Goal: Information Seeking & Learning: Learn about a topic

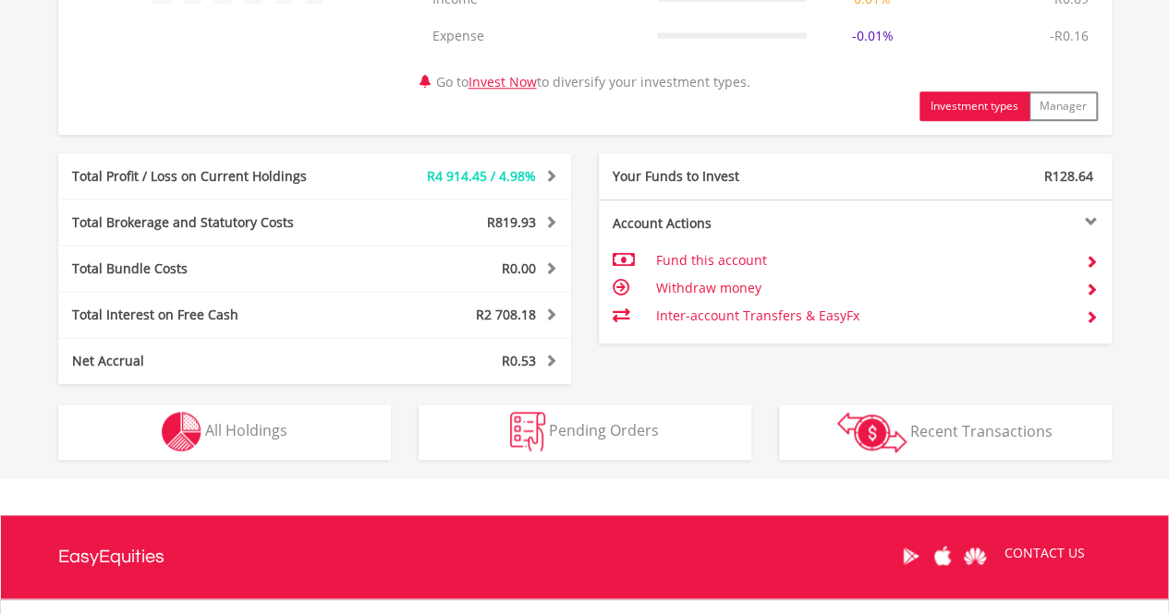
scroll to position [891, 0]
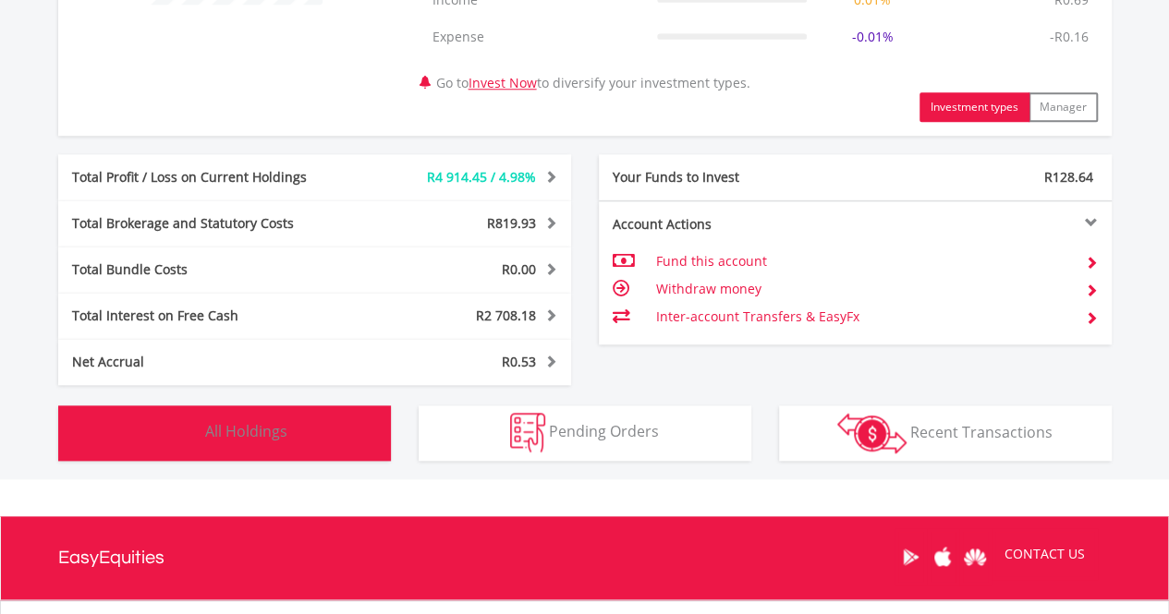
click at [237, 435] on span "All Holdings" at bounding box center [246, 431] width 82 height 20
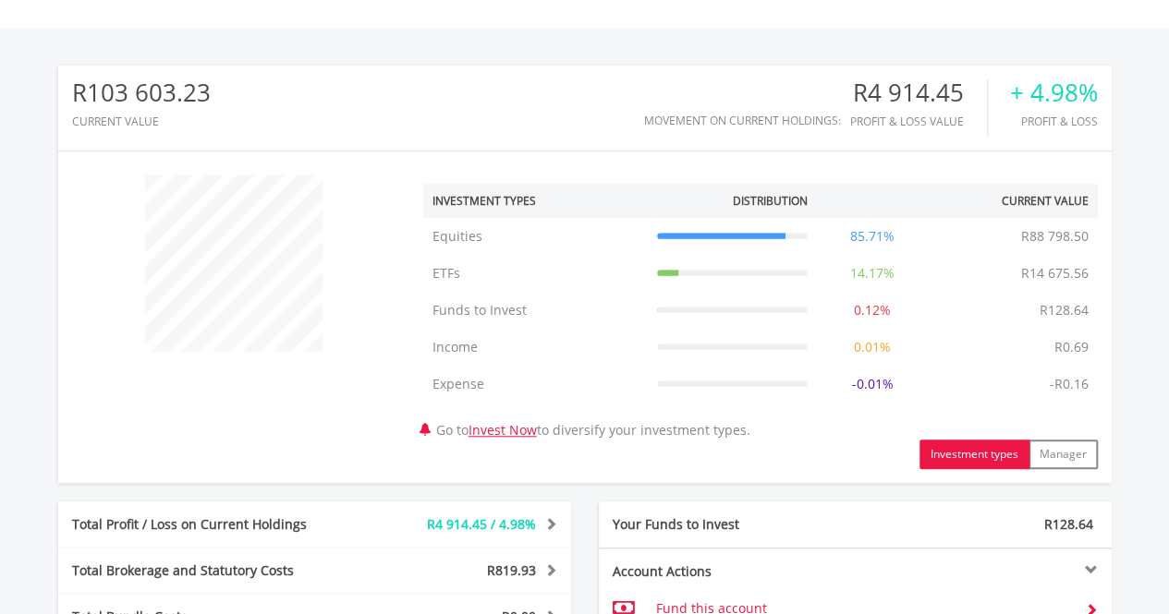
scroll to position [0, 0]
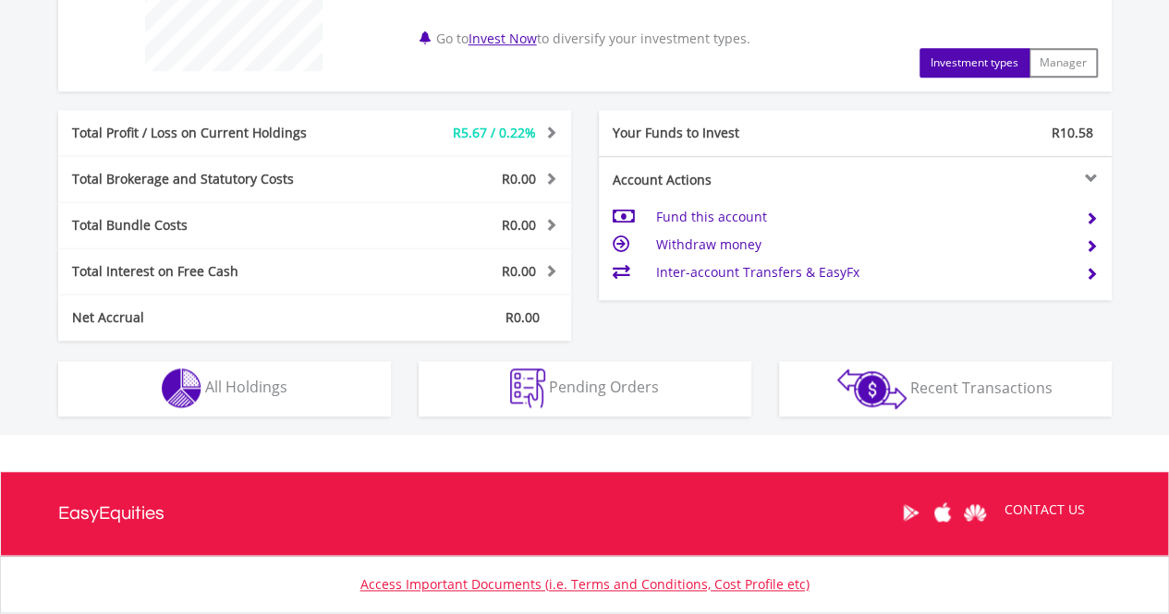
scroll to position [837, 0]
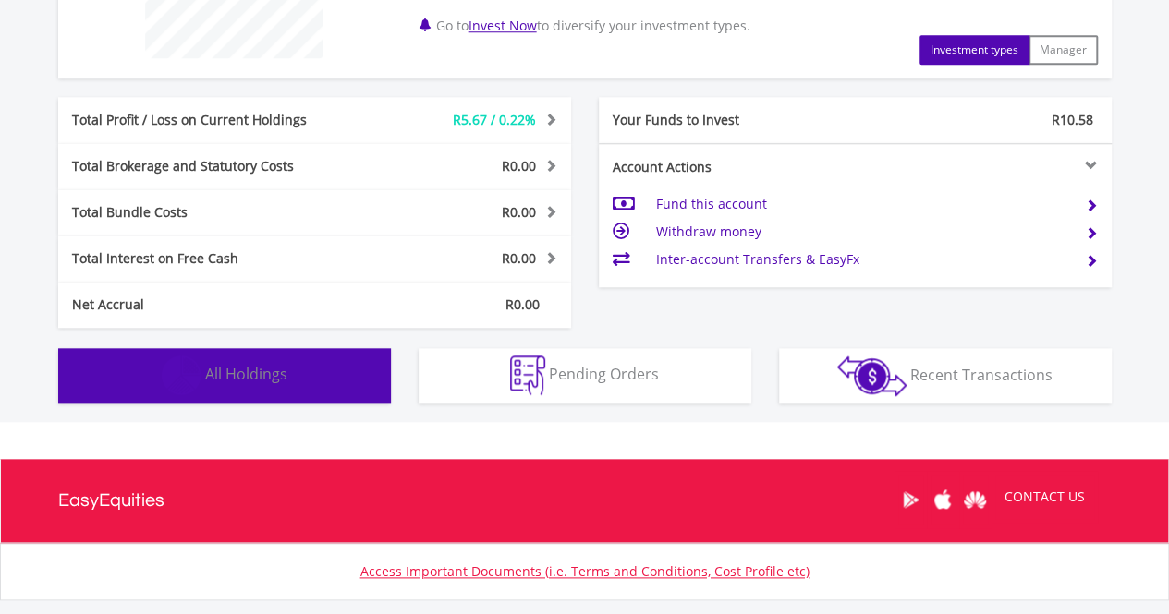
click at [320, 391] on button "Holdings All Holdings" at bounding box center [224, 375] width 333 height 55
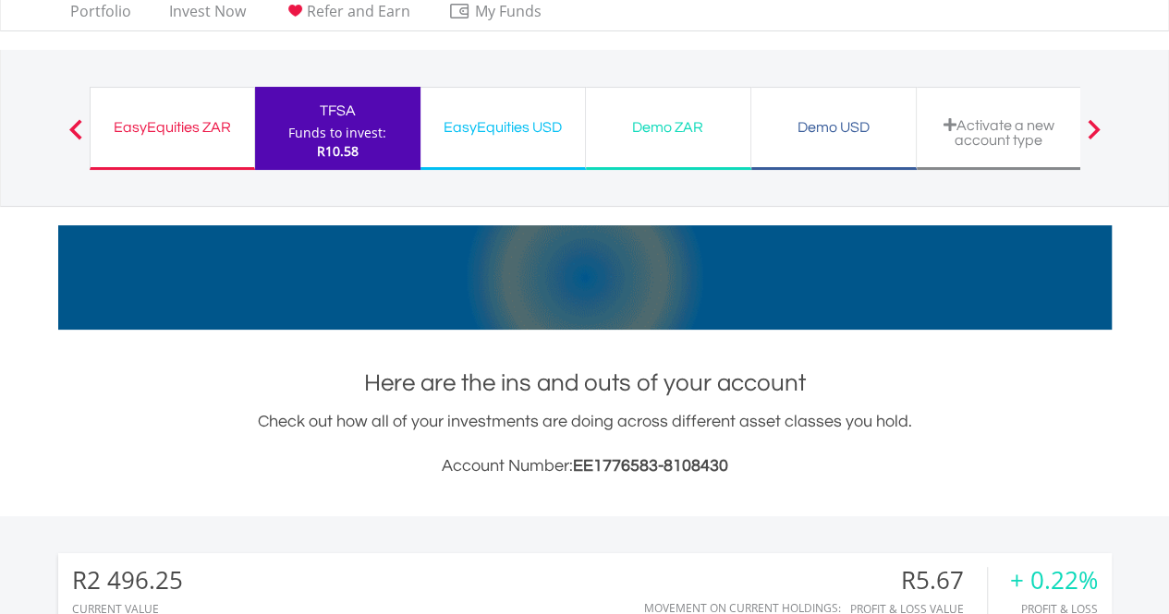
scroll to position [0, 0]
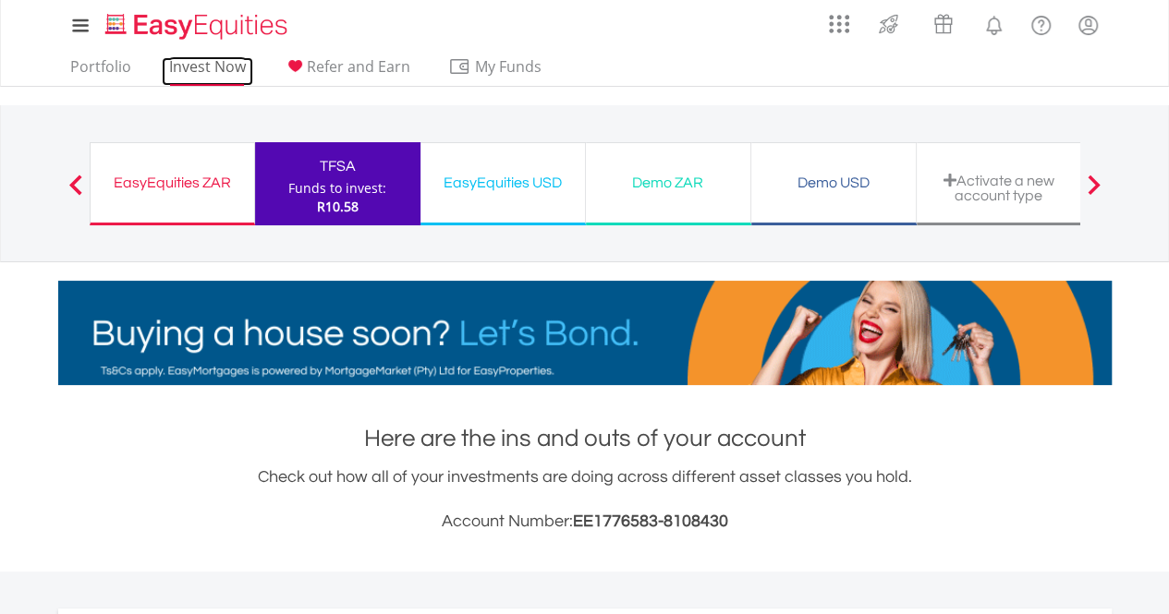
click at [185, 67] on link "Invest Now" at bounding box center [207, 71] width 91 height 29
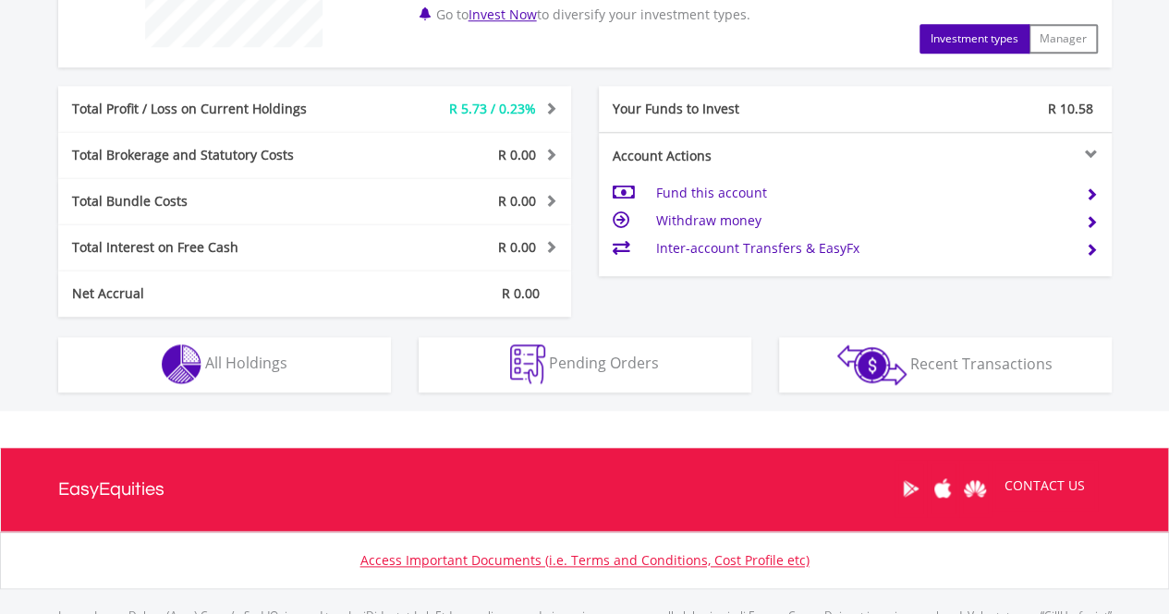
scroll to position [849, 0]
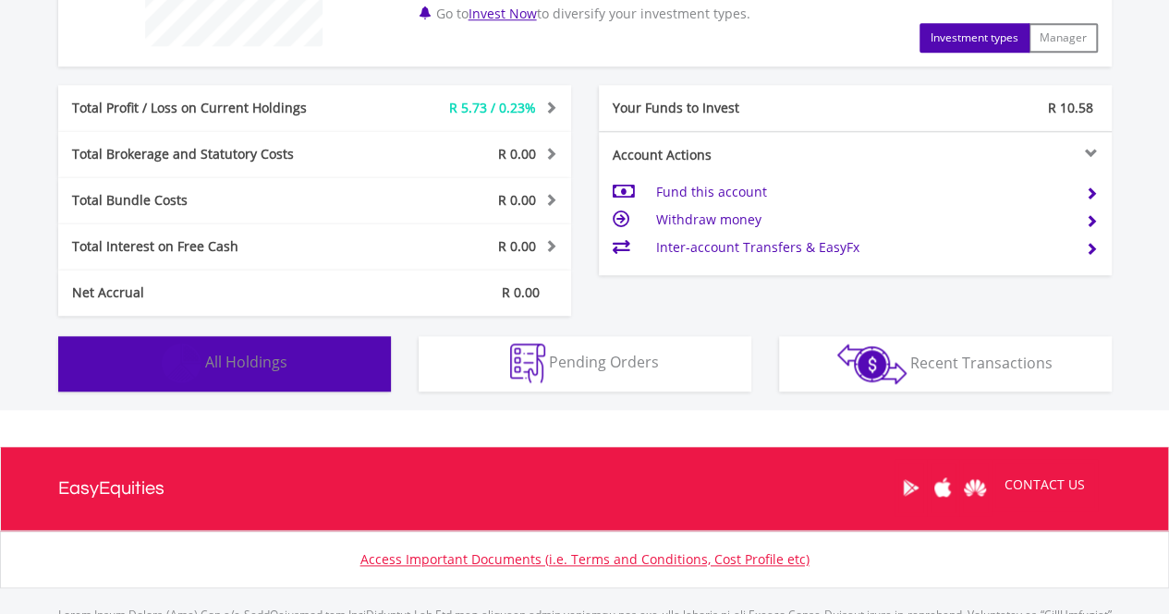
click at [245, 374] on button "Holdings All Holdings" at bounding box center [224, 363] width 333 height 55
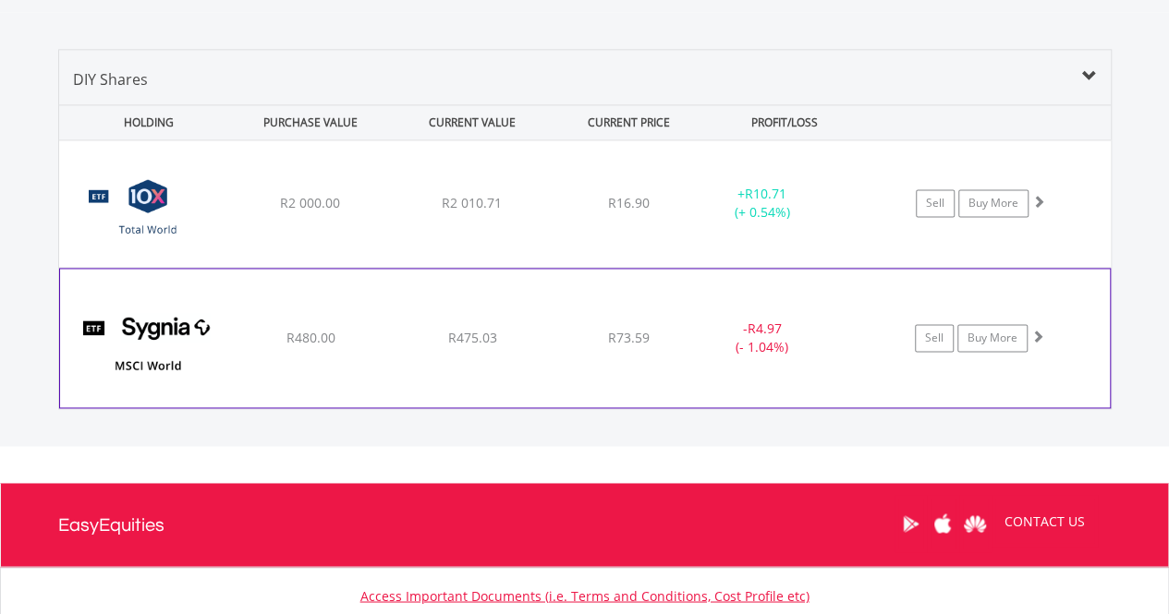
scroll to position [1229, 0]
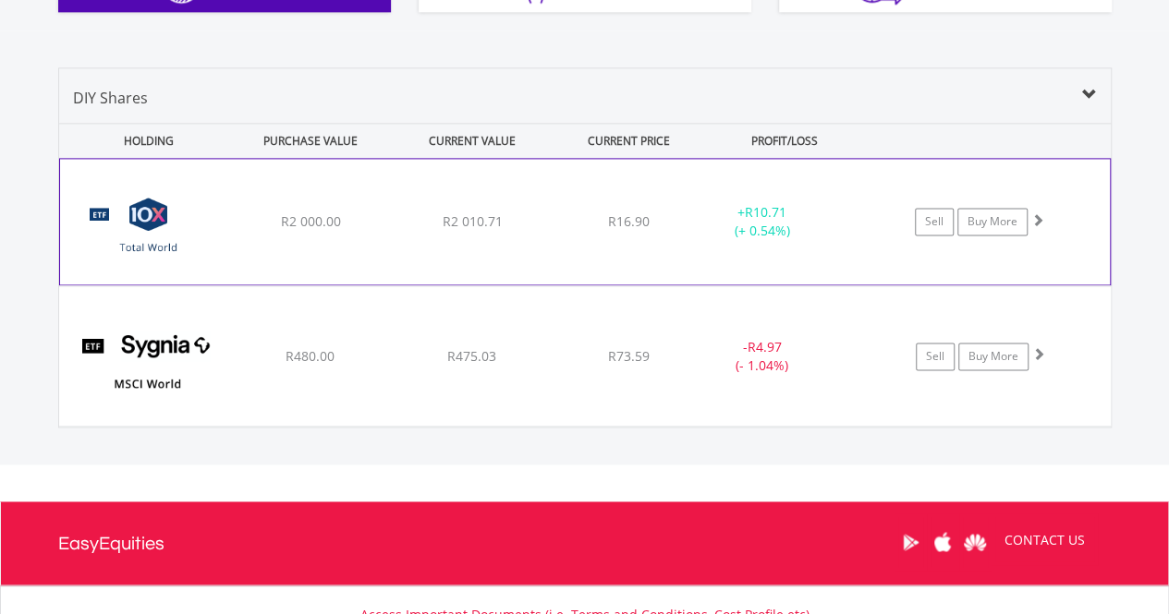
click at [447, 217] on span "R2 010.71" at bounding box center [472, 222] width 60 height 18
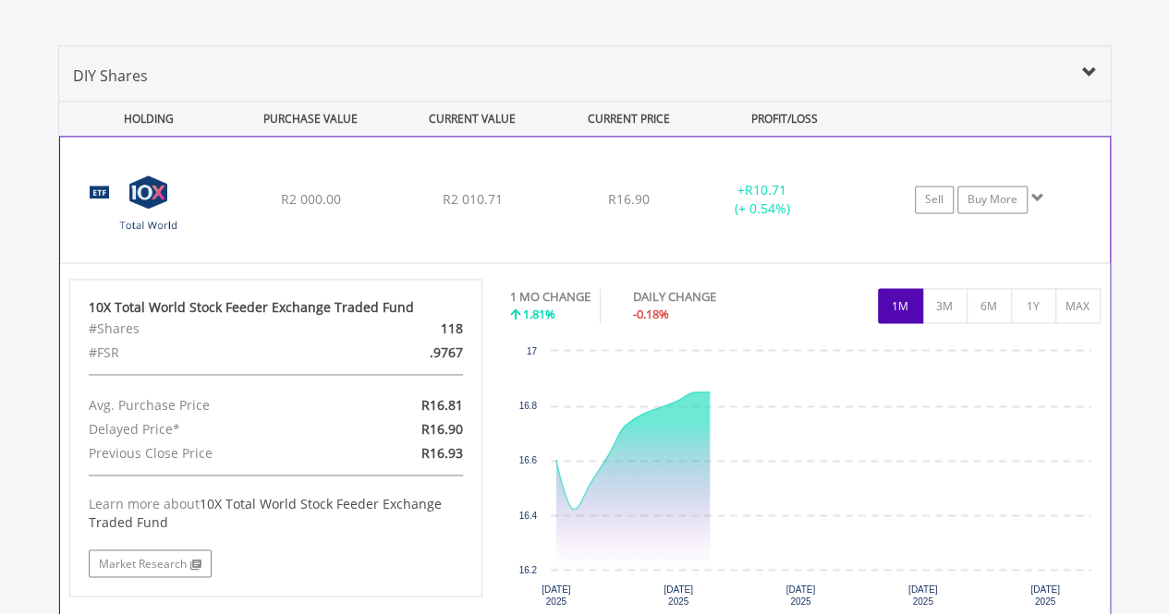
scroll to position [1253, 0]
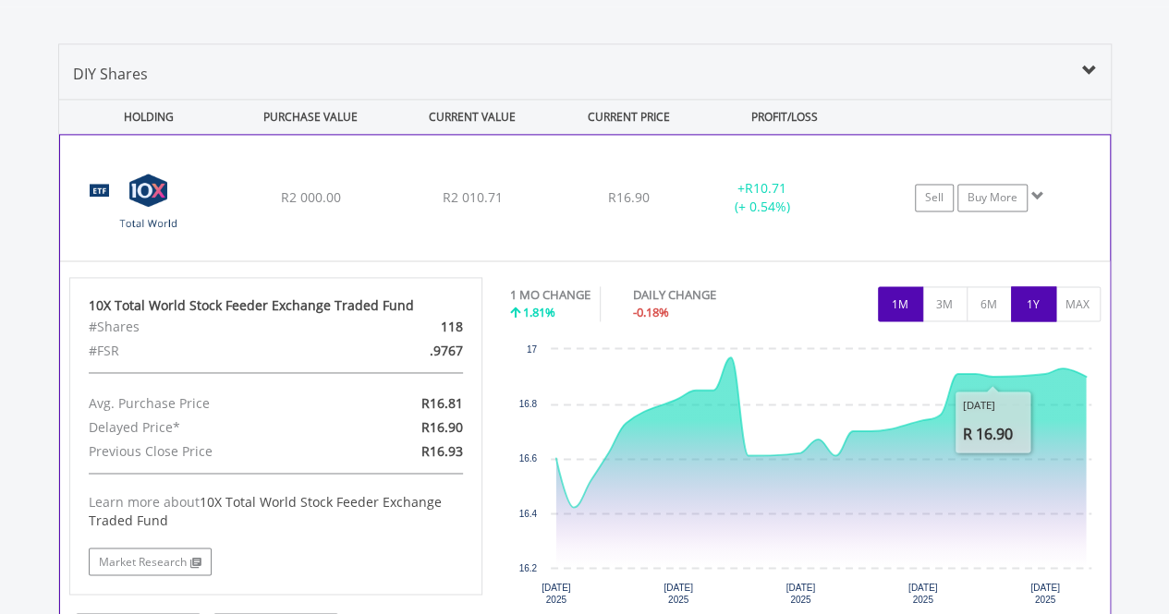
click at [1031, 317] on button "1Y" at bounding box center [1033, 303] width 45 height 35
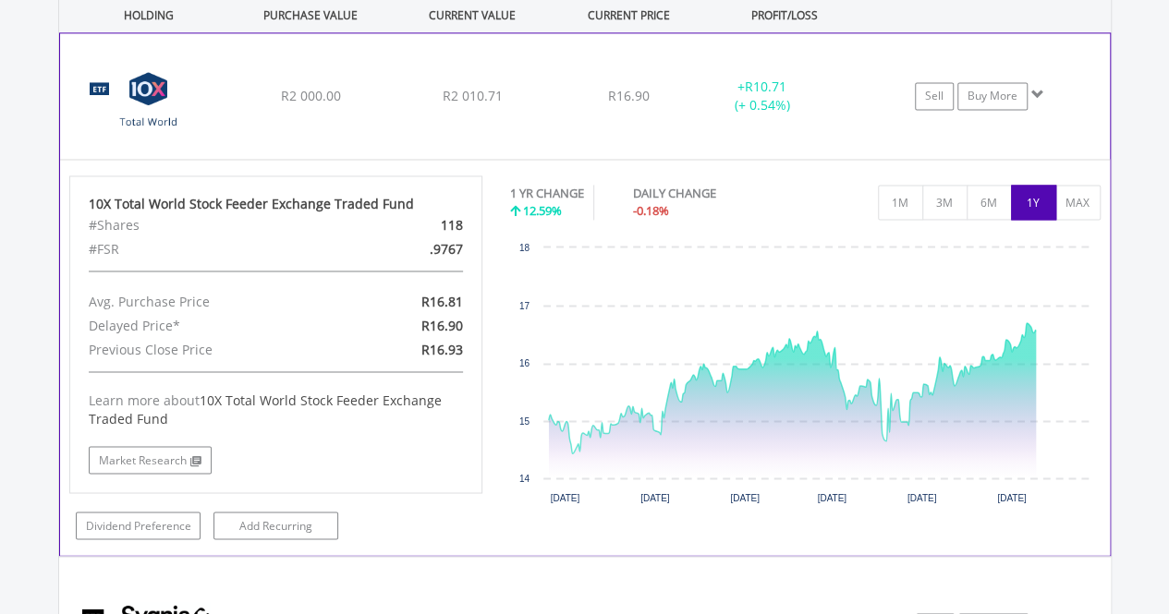
scroll to position [1362, 0]
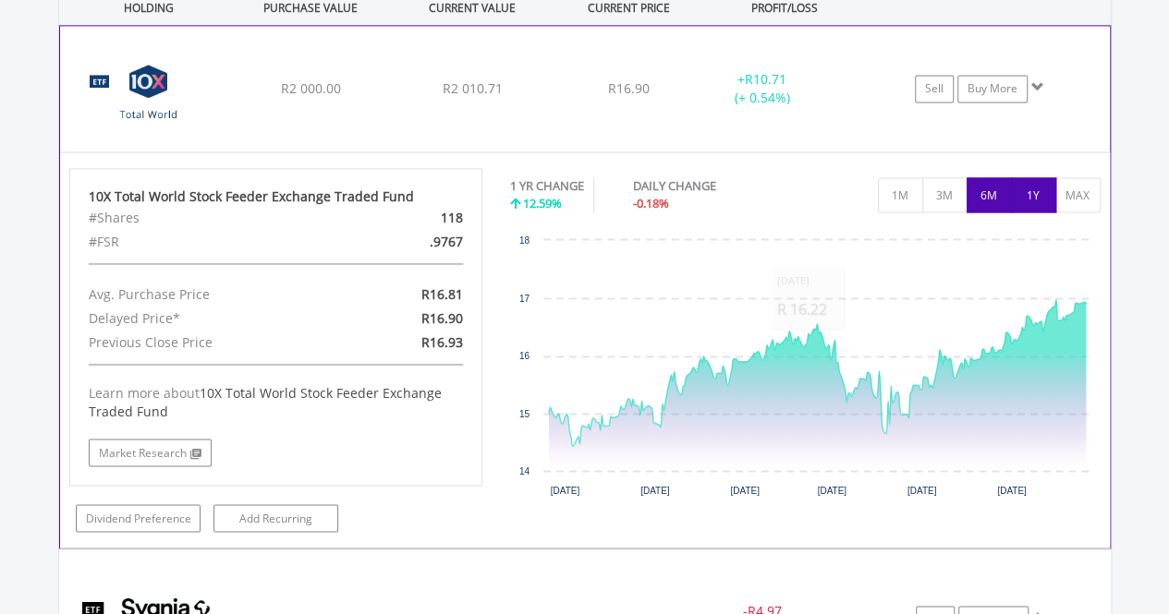
click at [980, 201] on button "6M" at bounding box center [988, 194] width 45 height 35
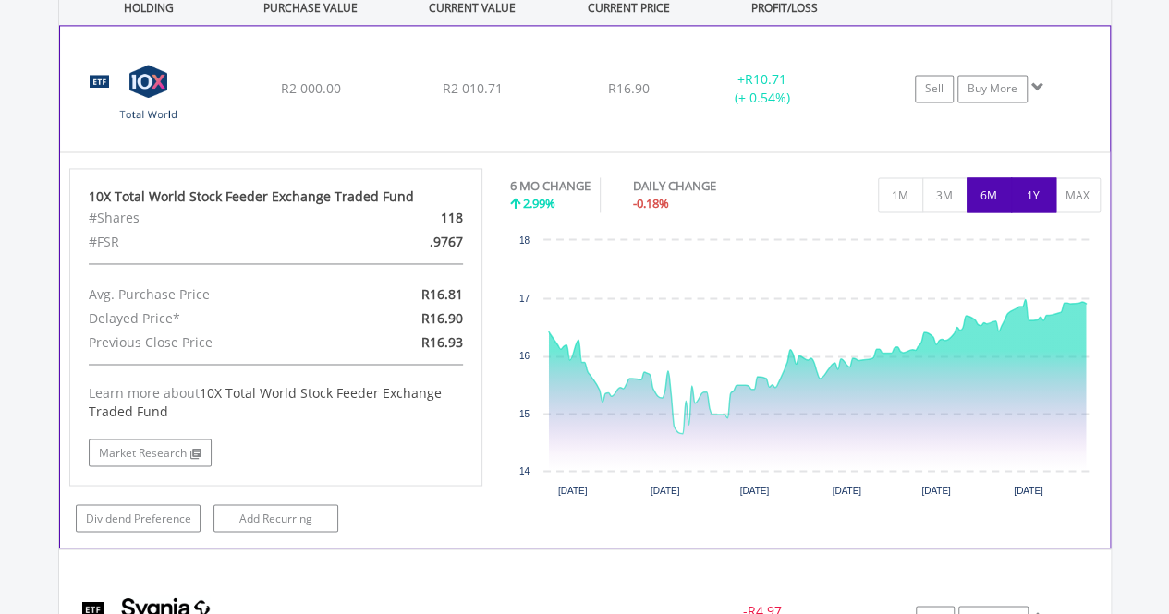
click at [1043, 193] on button "1Y" at bounding box center [1033, 194] width 45 height 35
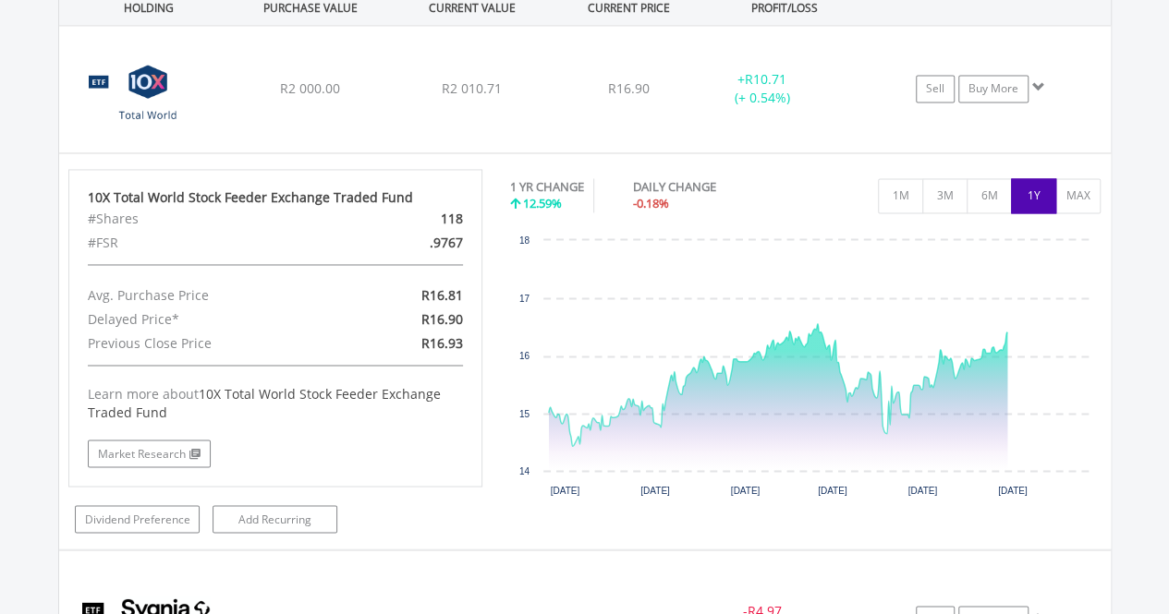
click at [710, 2] on div "PROFIT/LOSS" at bounding box center [785, 8] width 158 height 34
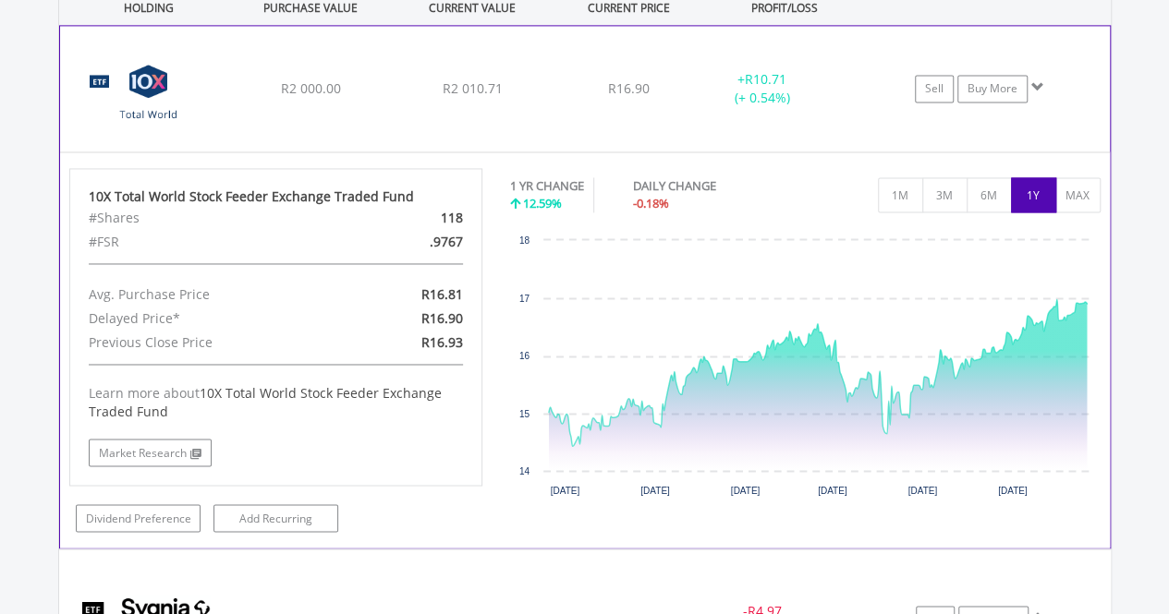
click at [663, 65] on div "﻿ 10X Total World Stock Feeder Exchange Traded Fund R2 000.00 R2 010.71 R16.90 …" at bounding box center [585, 89] width 1050 height 126
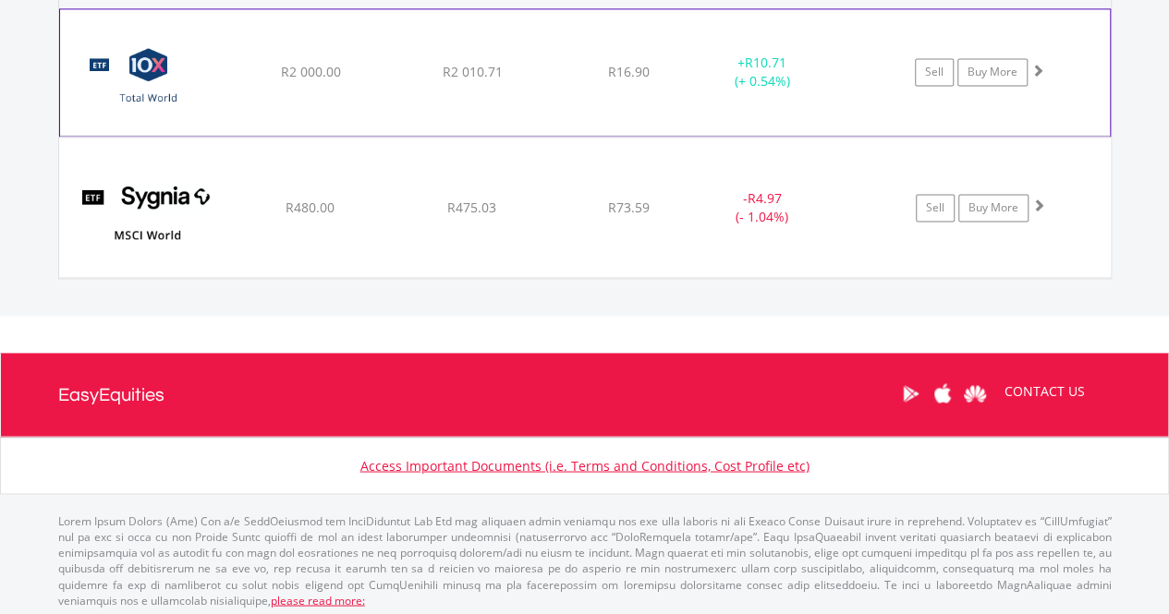
scroll to position [1378, 0]
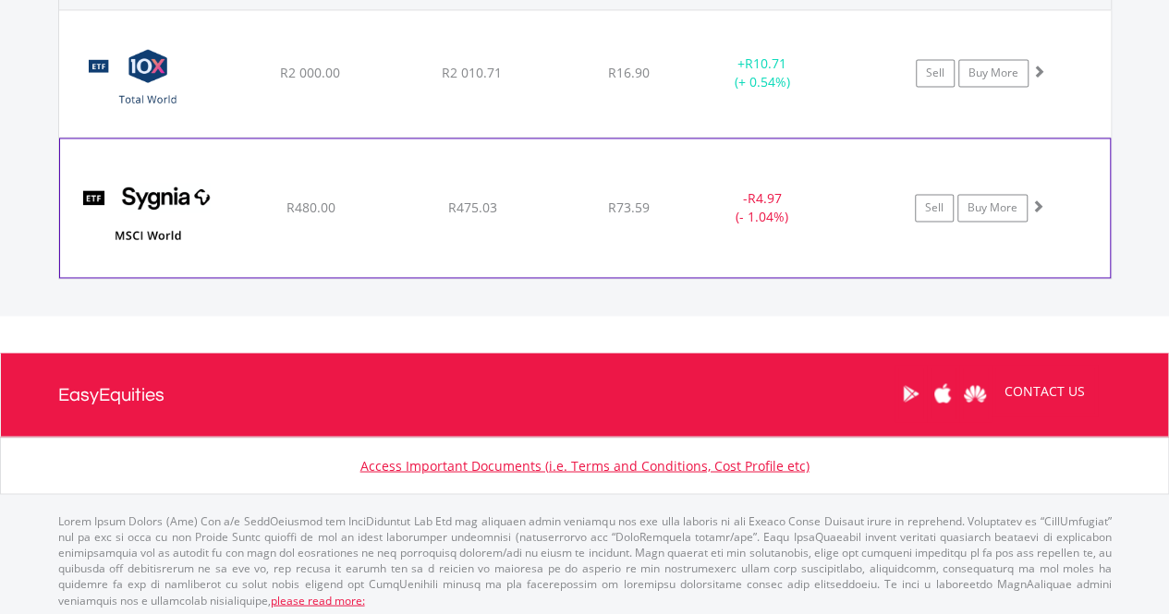
click at [613, 137] on div "﻿ SYGNIA ITRIX MSCI WORLD R480.00 R475.03 R73.59 - R4.97 (- 1.04%) Sell Buy More" at bounding box center [585, 73] width 1052 height 127
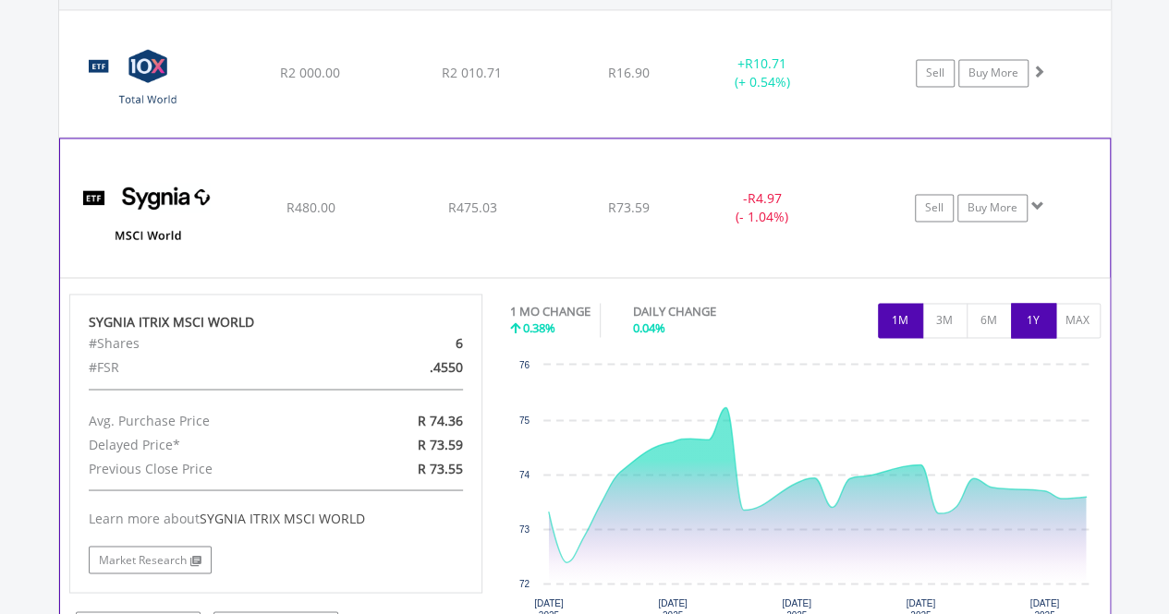
click at [1027, 317] on button "1Y" at bounding box center [1033, 320] width 45 height 35
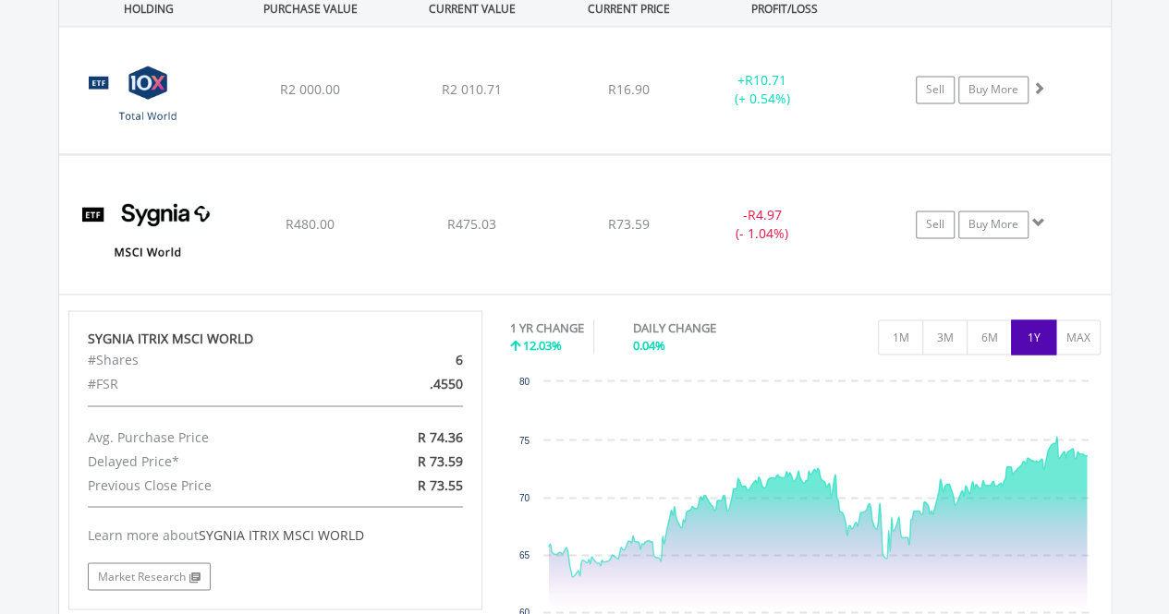
scroll to position [1362, 0]
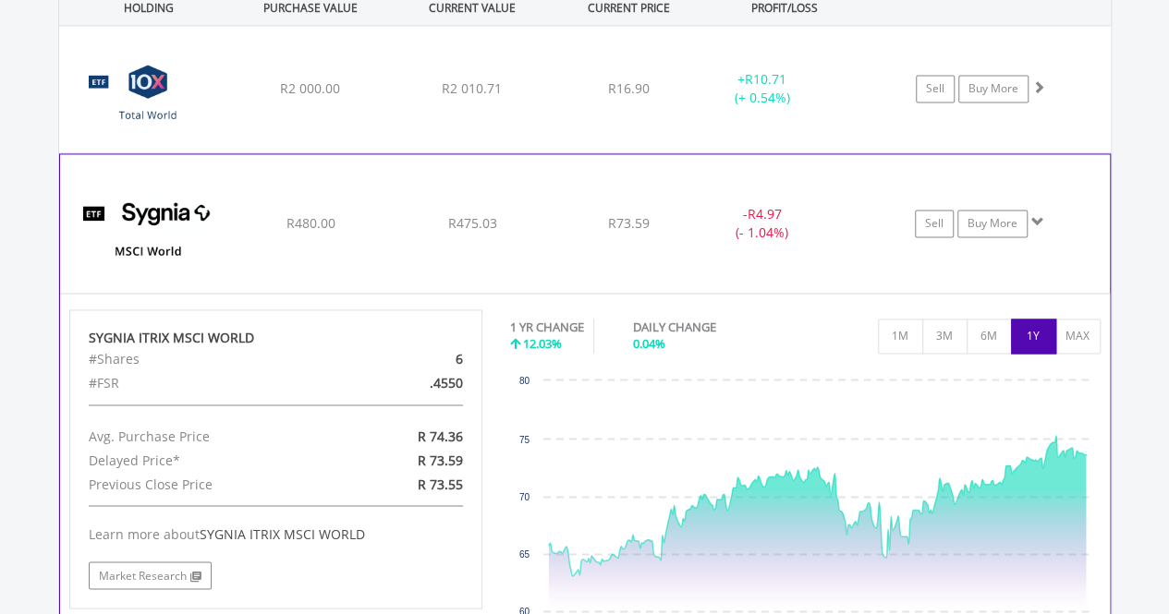
click at [732, 152] on div "﻿ SYGNIA ITRIX MSCI WORLD R480.00 R475.03 R73.59 - R4.97 (- 1.04%) Sell Buy More" at bounding box center [585, 89] width 1052 height 127
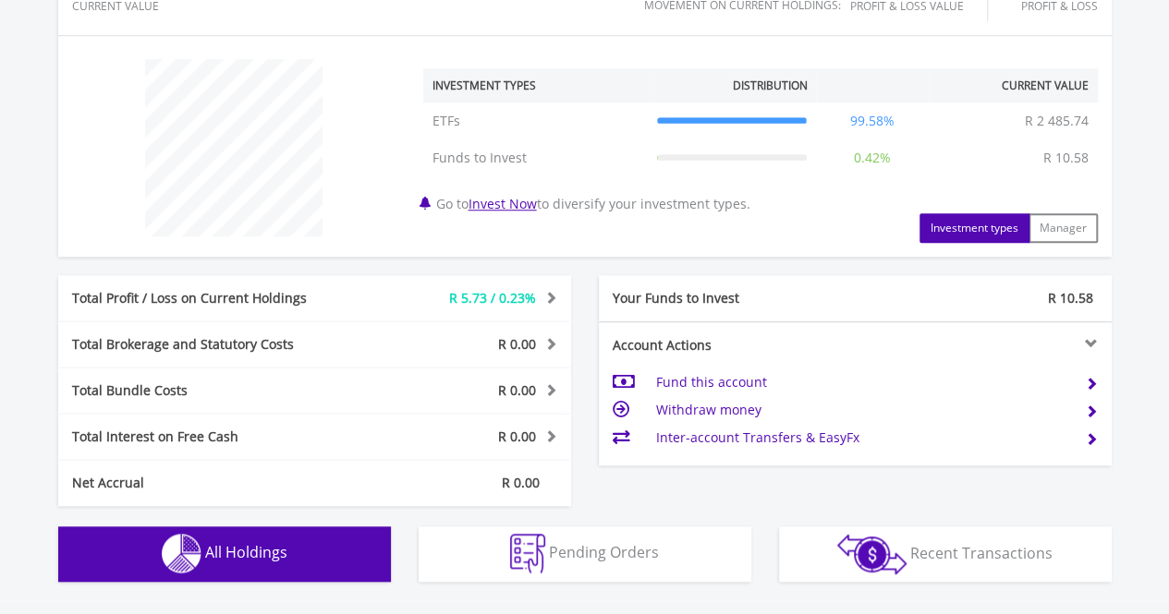
scroll to position [0, 0]
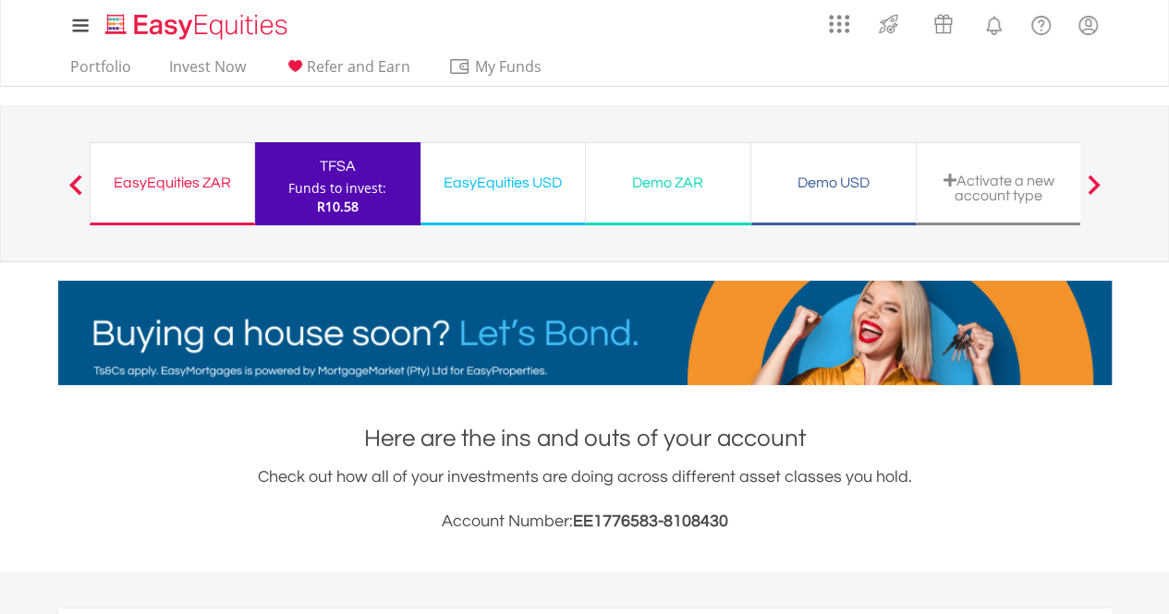
click at [173, 179] on div "EasyEquities ZAR" at bounding box center [172, 183] width 141 height 26
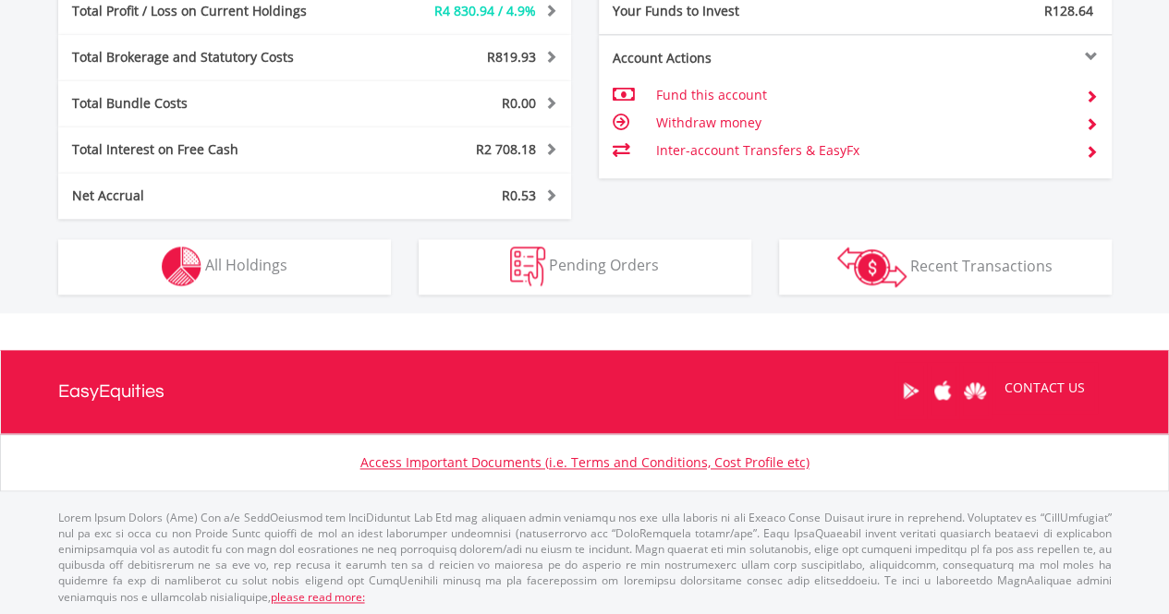
scroll to position [177, 351]
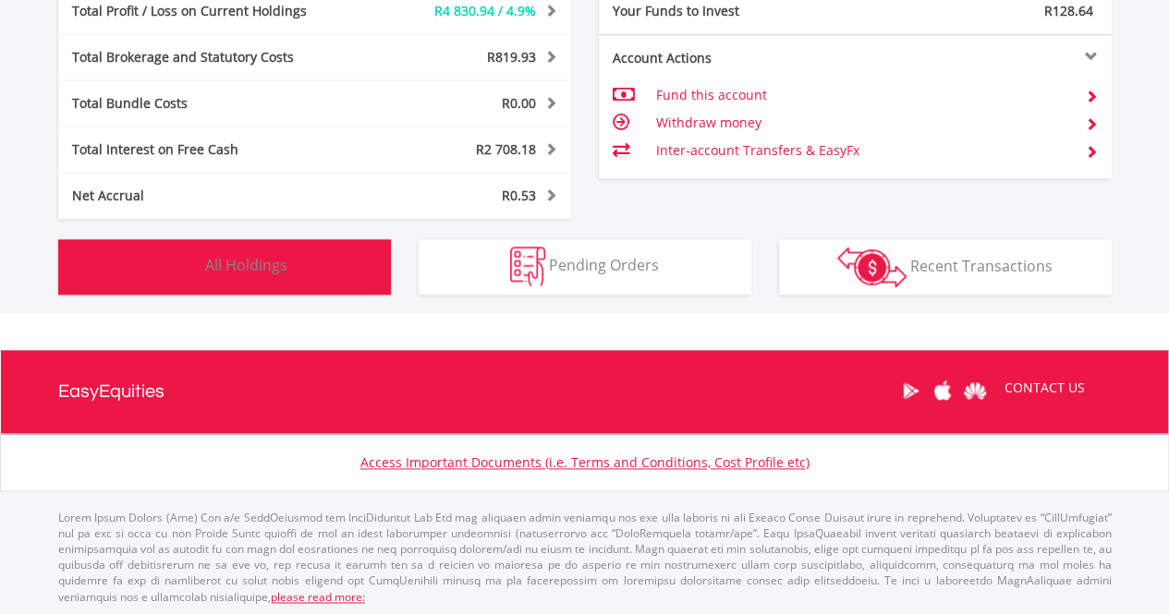
click at [180, 265] on img "button" at bounding box center [182, 267] width 40 height 40
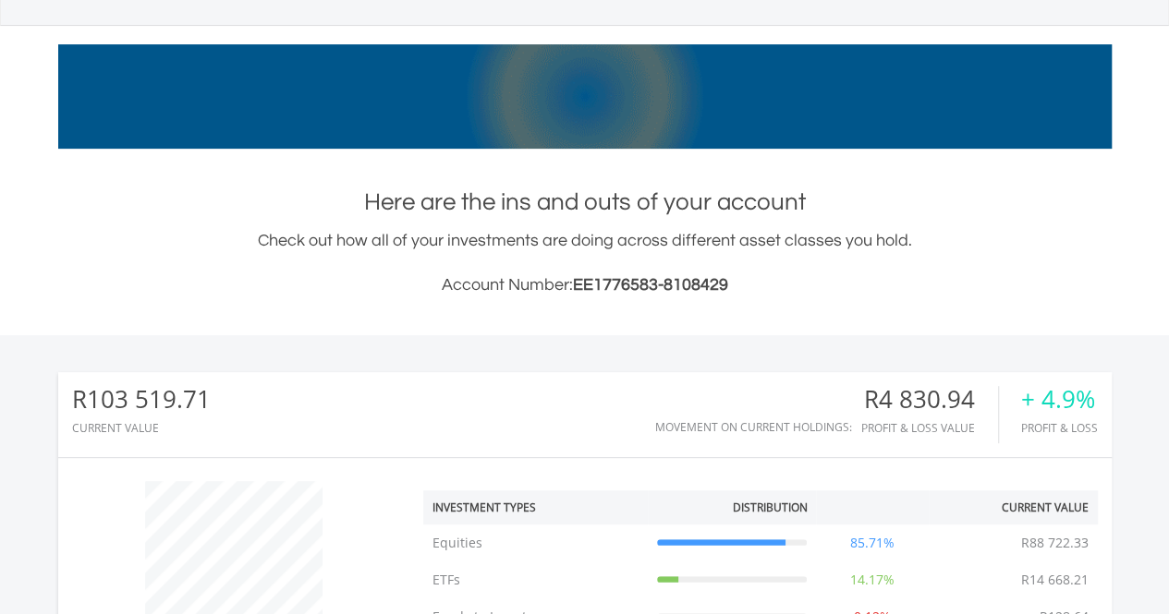
scroll to position [0, 0]
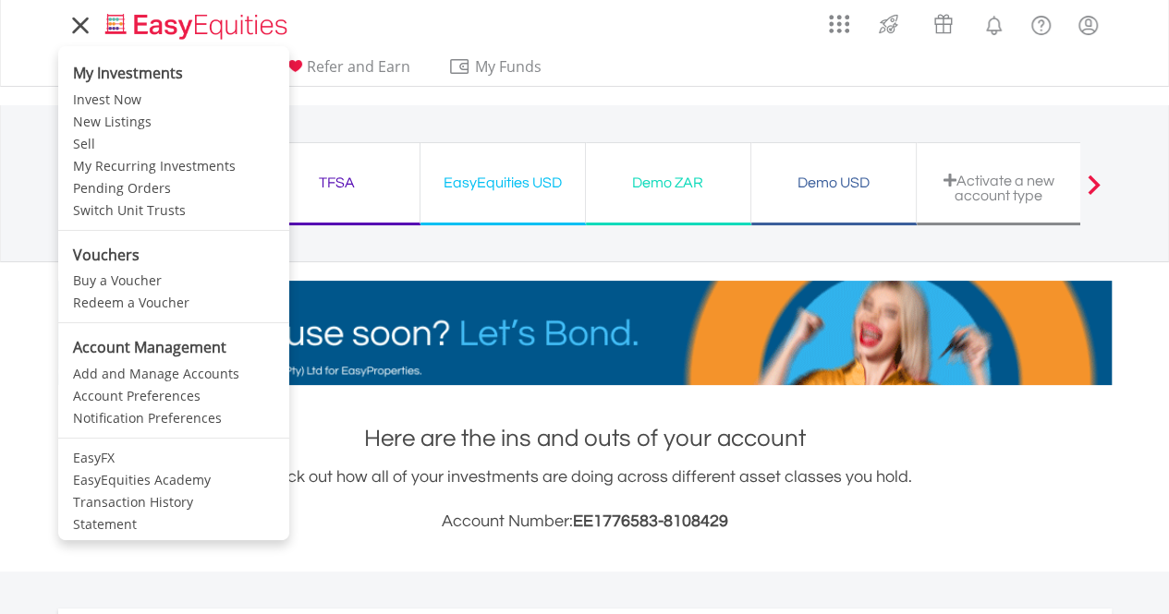
click at [73, 26] on icon at bounding box center [80, 25] width 26 height 23
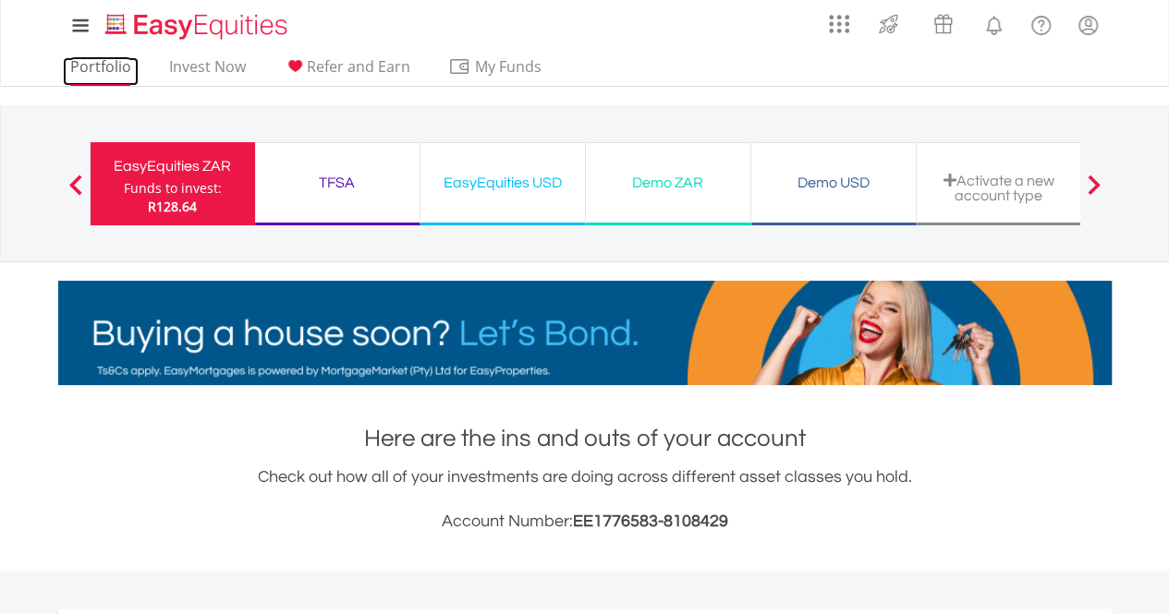
click at [85, 67] on link "Portfolio" at bounding box center [101, 71] width 76 height 29
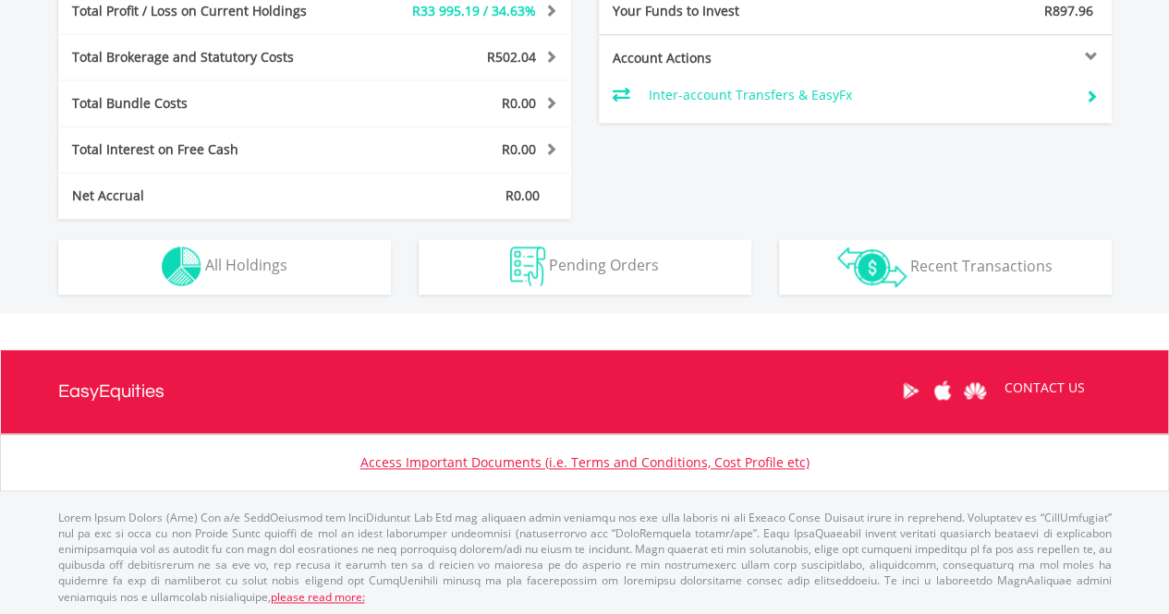
scroll to position [177, 351]
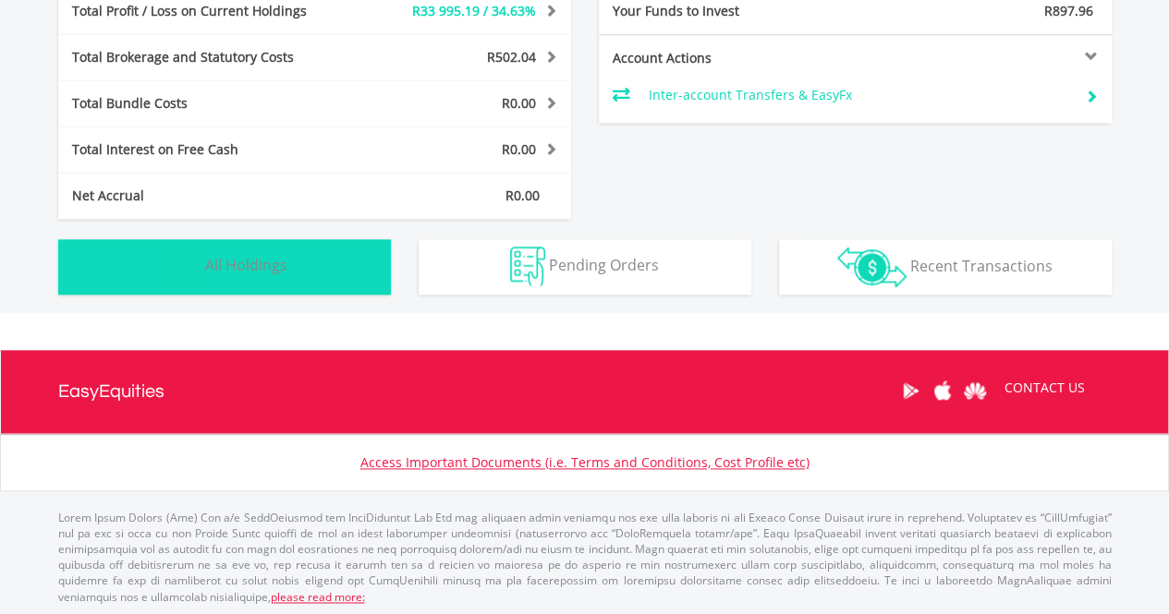
drag, startPoint x: 0, startPoint y: 0, endPoint x: 365, endPoint y: 260, distance: 447.9
click at [365, 260] on button "Holdings All Holdings" at bounding box center [224, 266] width 333 height 55
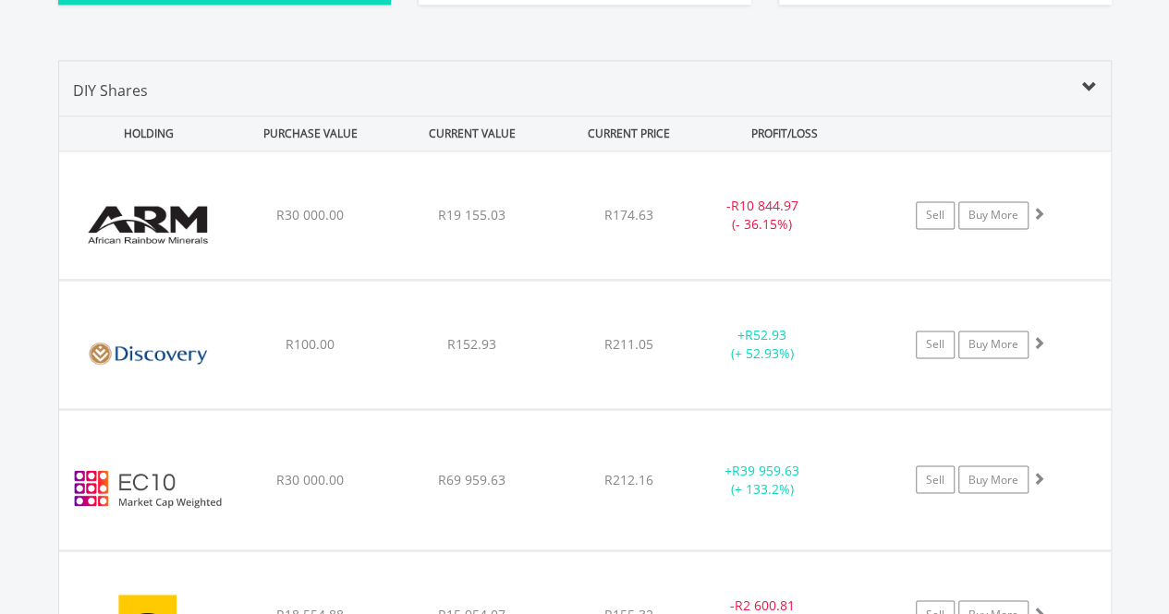
scroll to position [1379, 0]
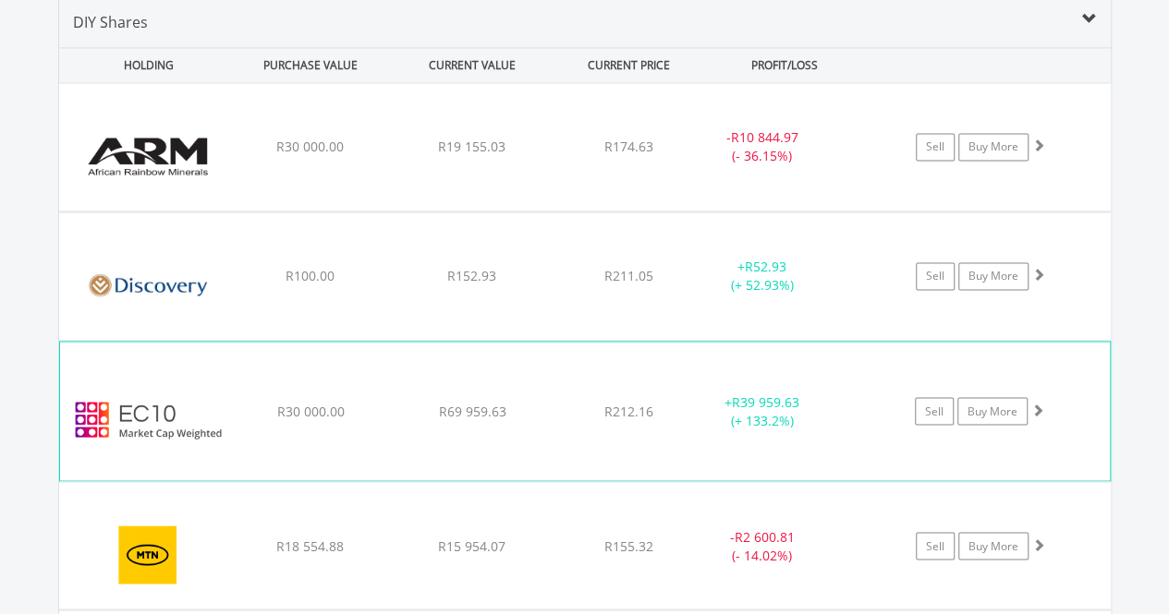
click at [157, 375] on img at bounding box center [148, 420] width 159 height 111
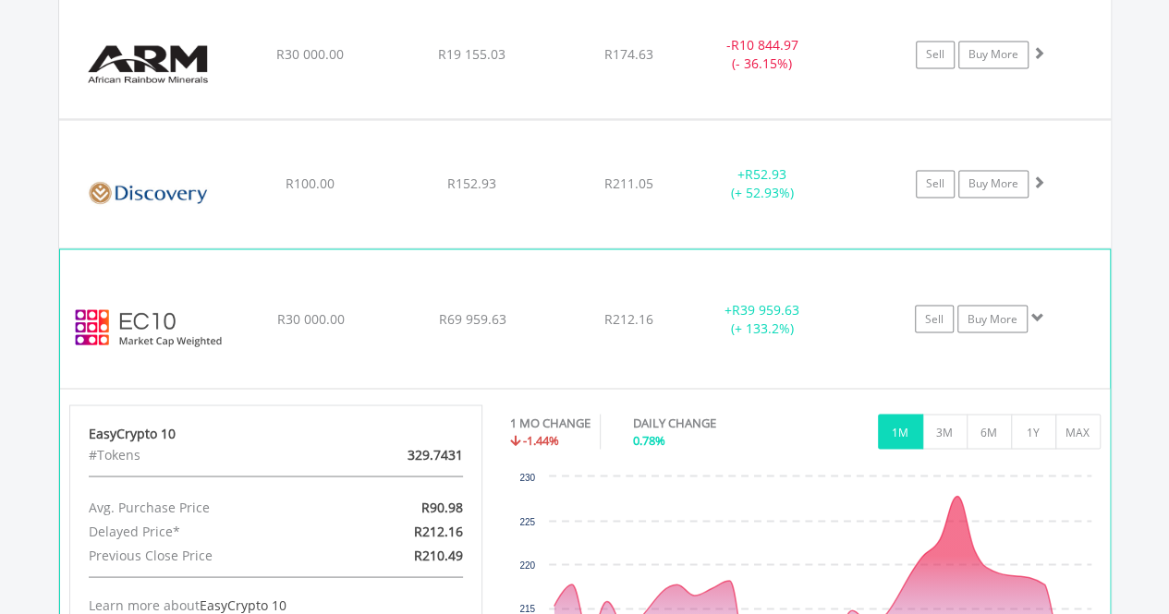
scroll to position [1582, 0]
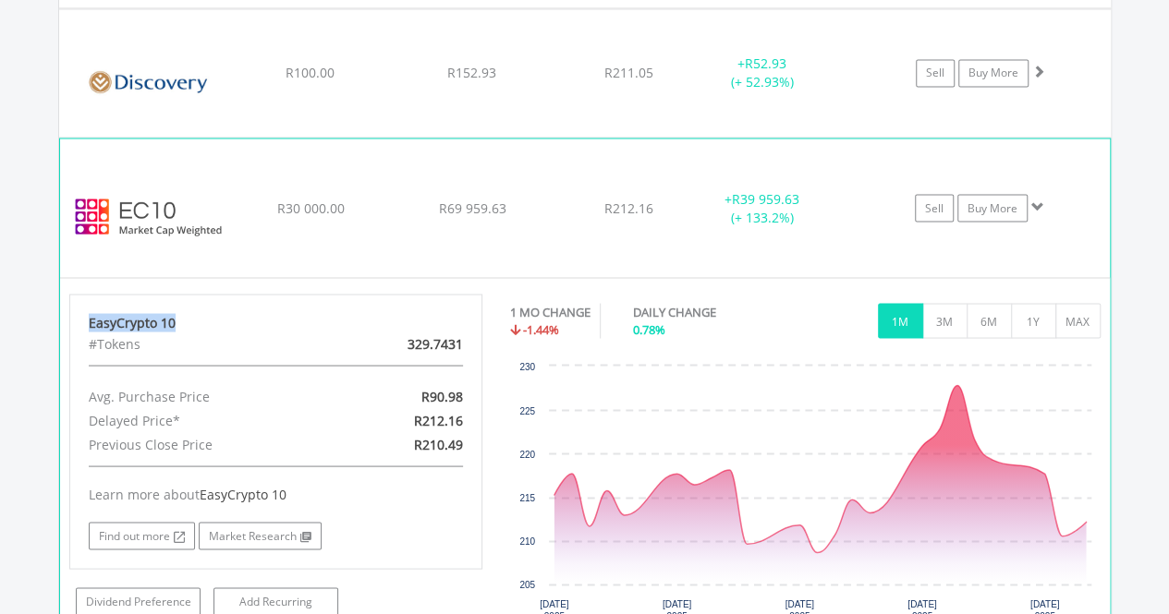
drag, startPoint x: 192, startPoint y: 328, endPoint x: 91, endPoint y: 315, distance: 102.5
click at [91, 315] on div "EasyCrypto 10" at bounding box center [276, 322] width 375 height 18
click at [146, 319] on div "EasyCrypto 10" at bounding box center [276, 322] width 375 height 18
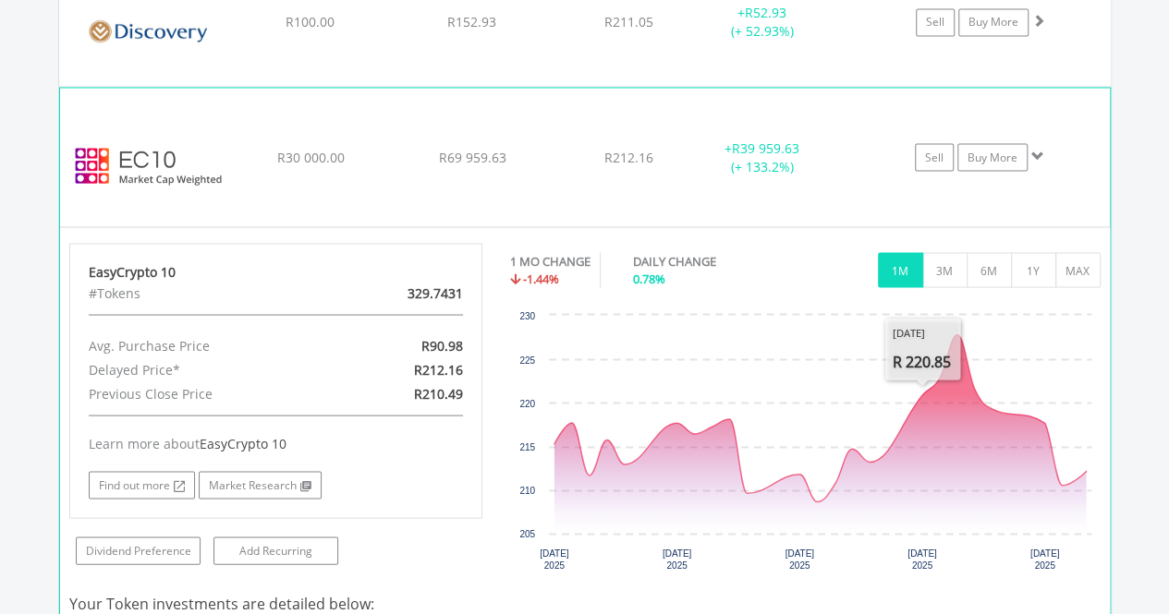
scroll to position [1632, 0]
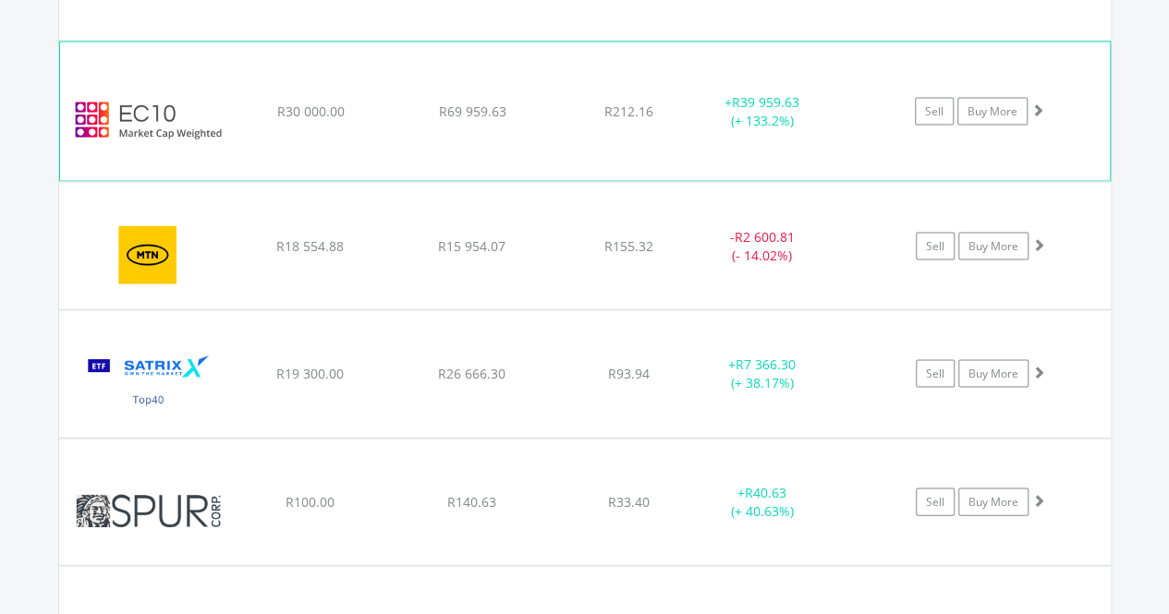
scroll to position [1635, 0]
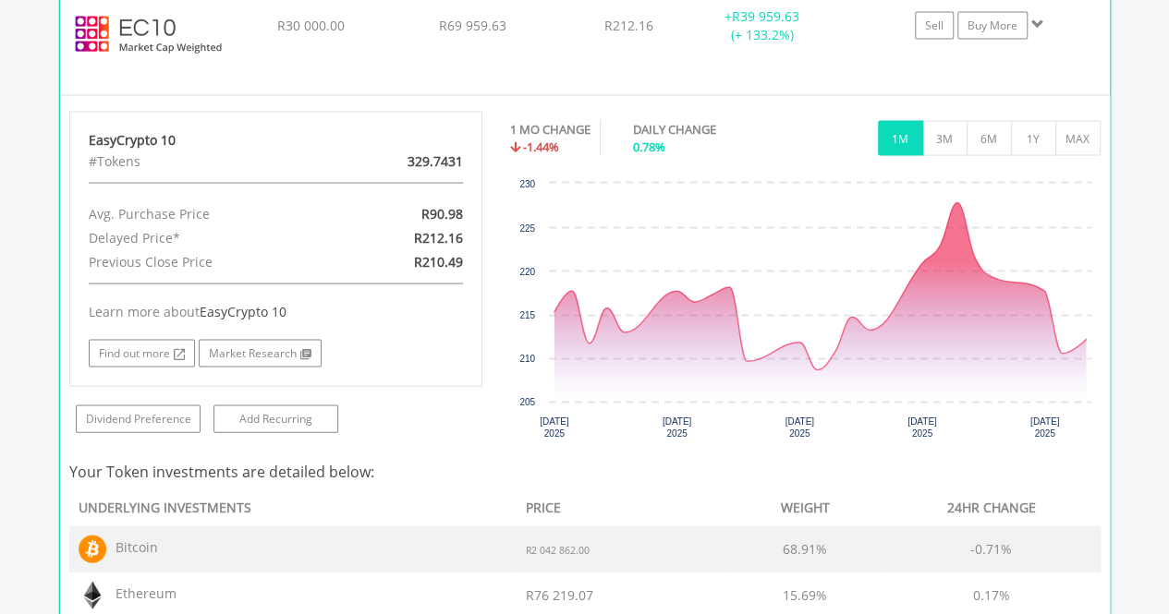
scroll to position [1618, 0]
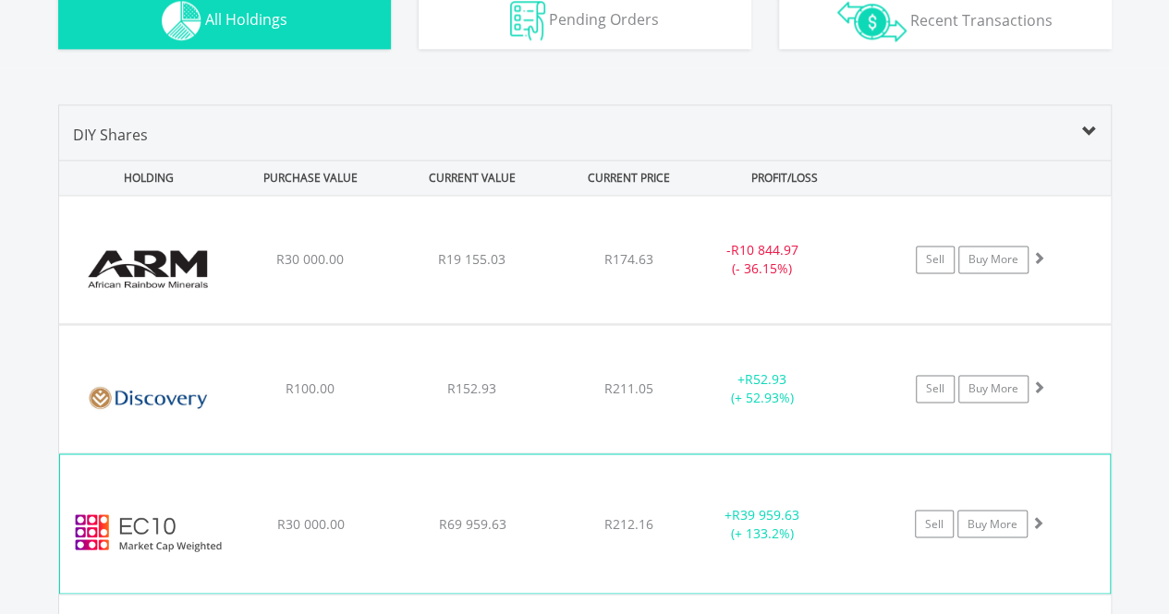
scroll to position [1340, 0]
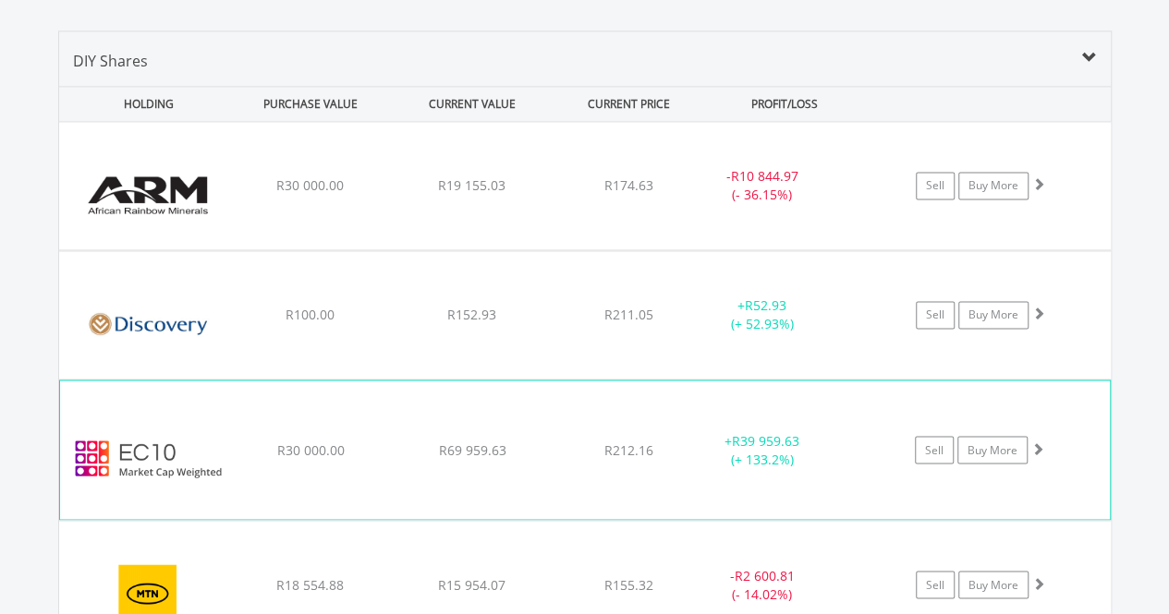
click at [146, 456] on img at bounding box center [148, 459] width 159 height 111
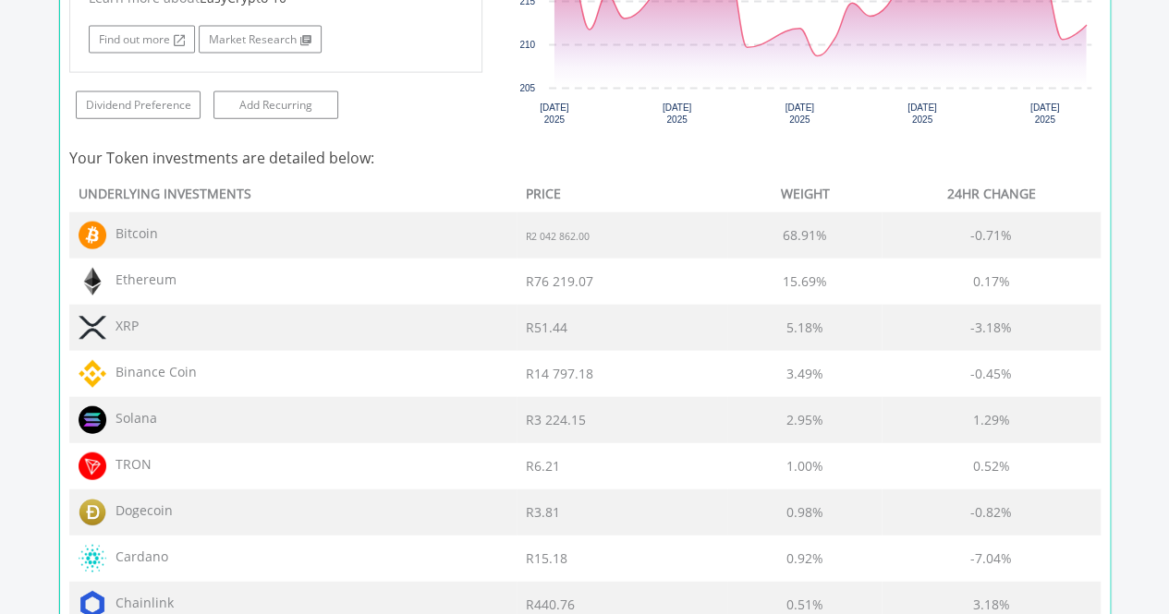
scroll to position [2147, 0]
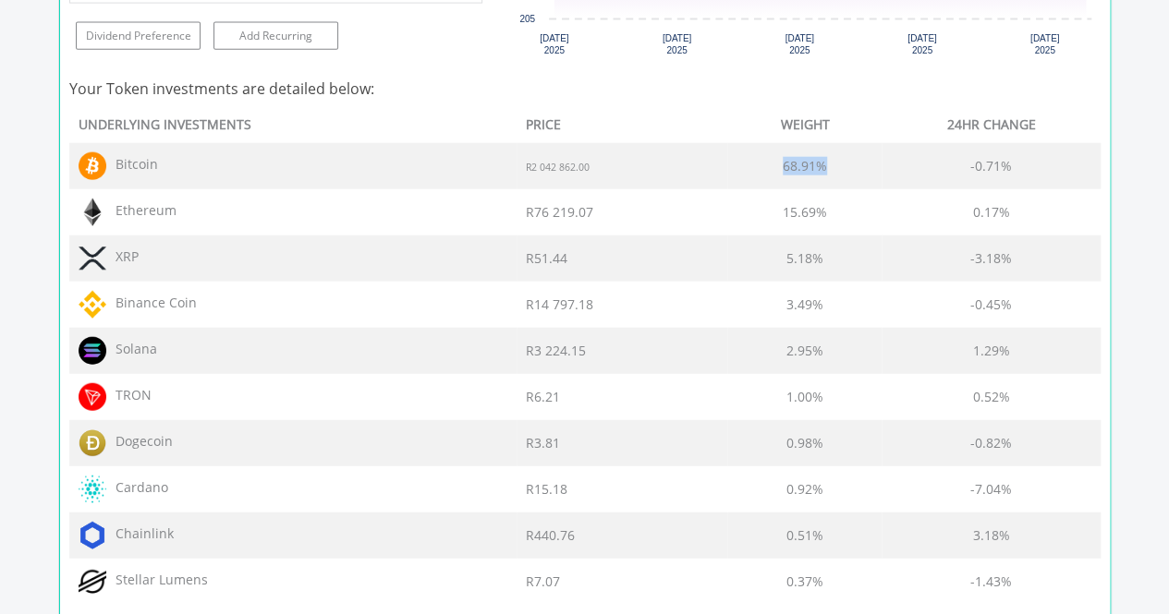
drag, startPoint x: 828, startPoint y: 158, endPoint x: 769, endPoint y: 158, distance: 59.1
click at [769, 158] on td "68.91%" at bounding box center [804, 166] width 154 height 46
click at [668, 92] on h4 "Your Token investments are detailed below:" at bounding box center [584, 89] width 1031 height 22
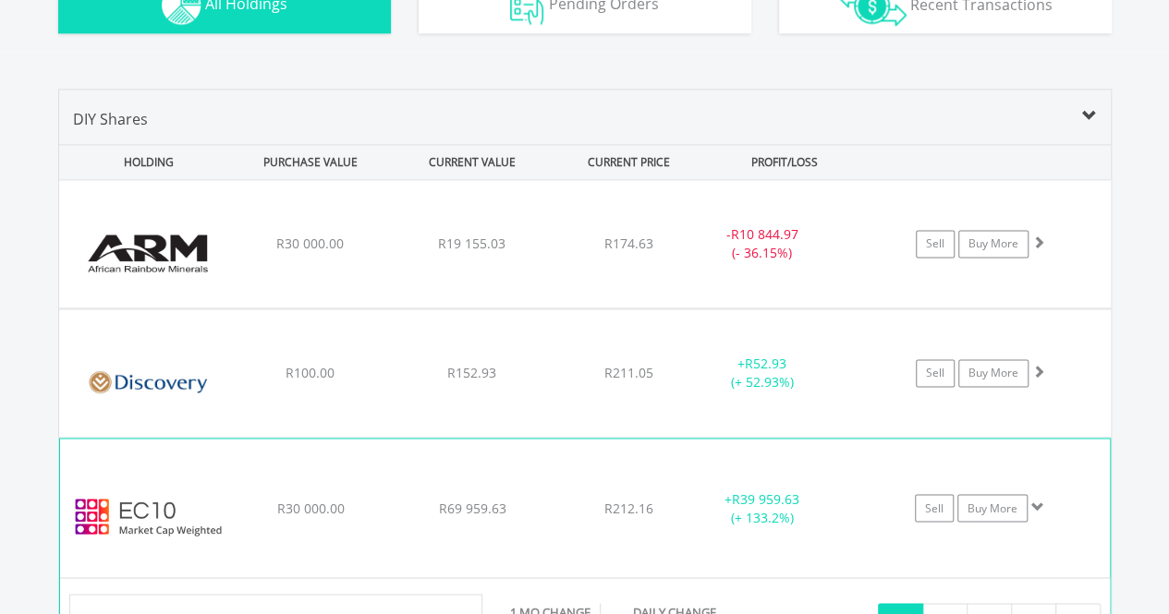
scroll to position [1307, 0]
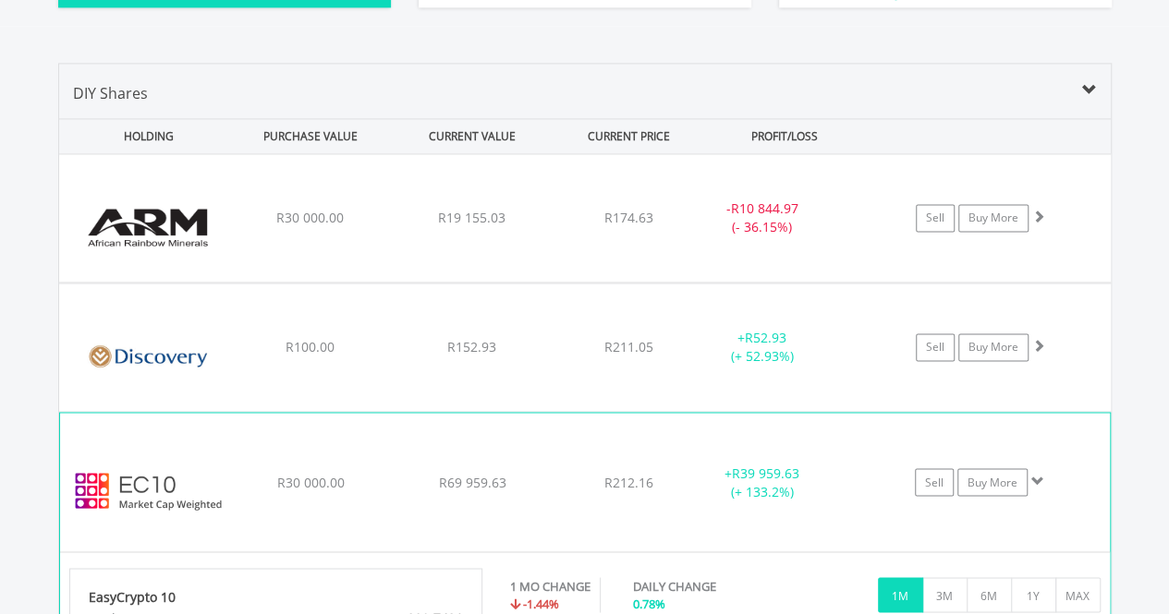
click at [373, 282] on div "﻿ EasyCrypto 10 R30 000.00 R69 959.63 R212.16 + R39 959.63 (+ 133.2%) Sell Buy …" at bounding box center [585, 218] width 1052 height 128
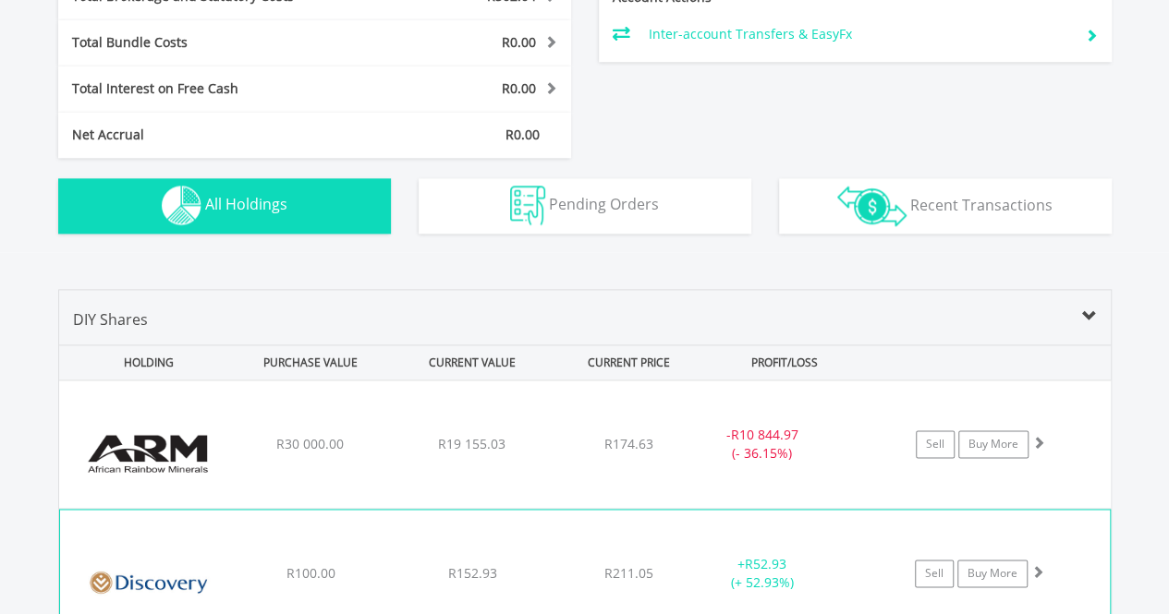
scroll to position [1140, 0]
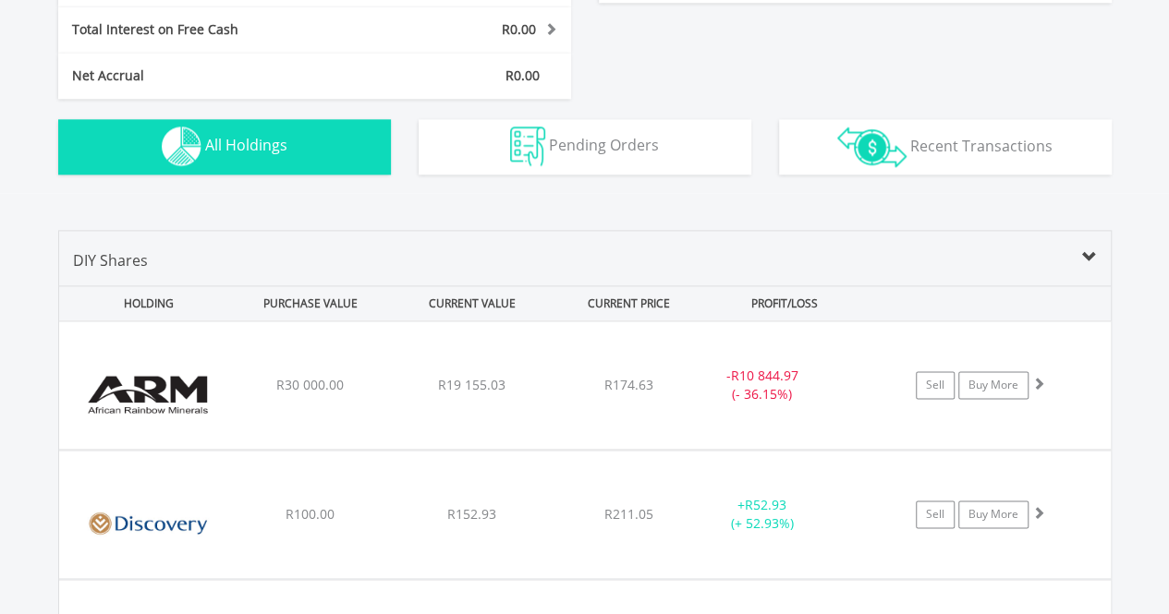
click at [480, 252] on div "DIY Shares" at bounding box center [585, 267] width 1052 height 36
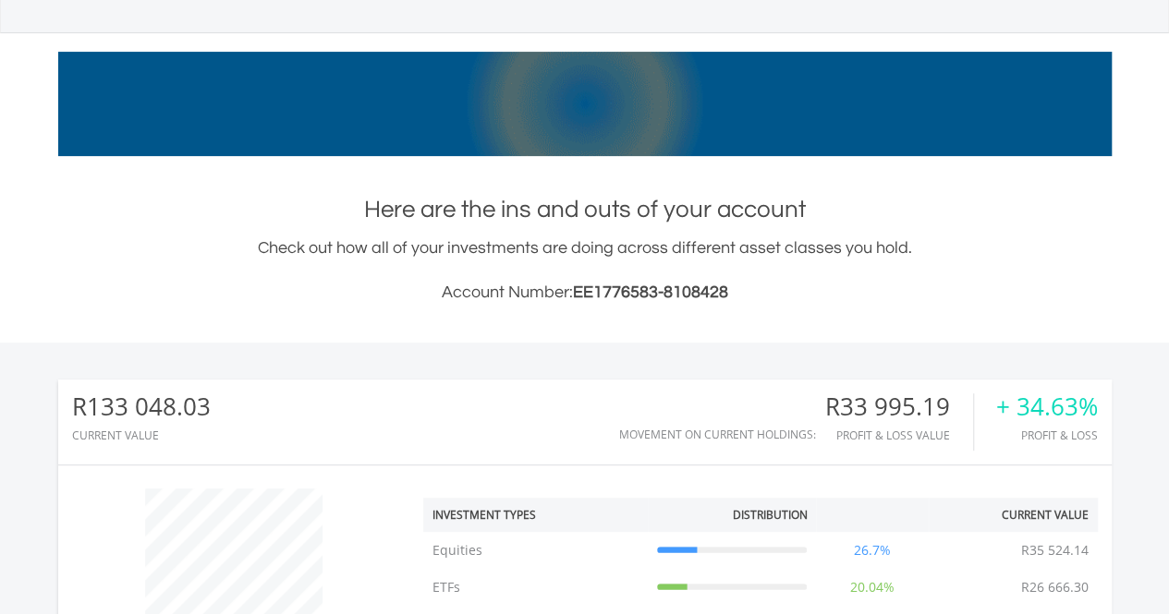
scroll to position [0, 0]
